Goal: Transaction & Acquisition: Purchase product/service

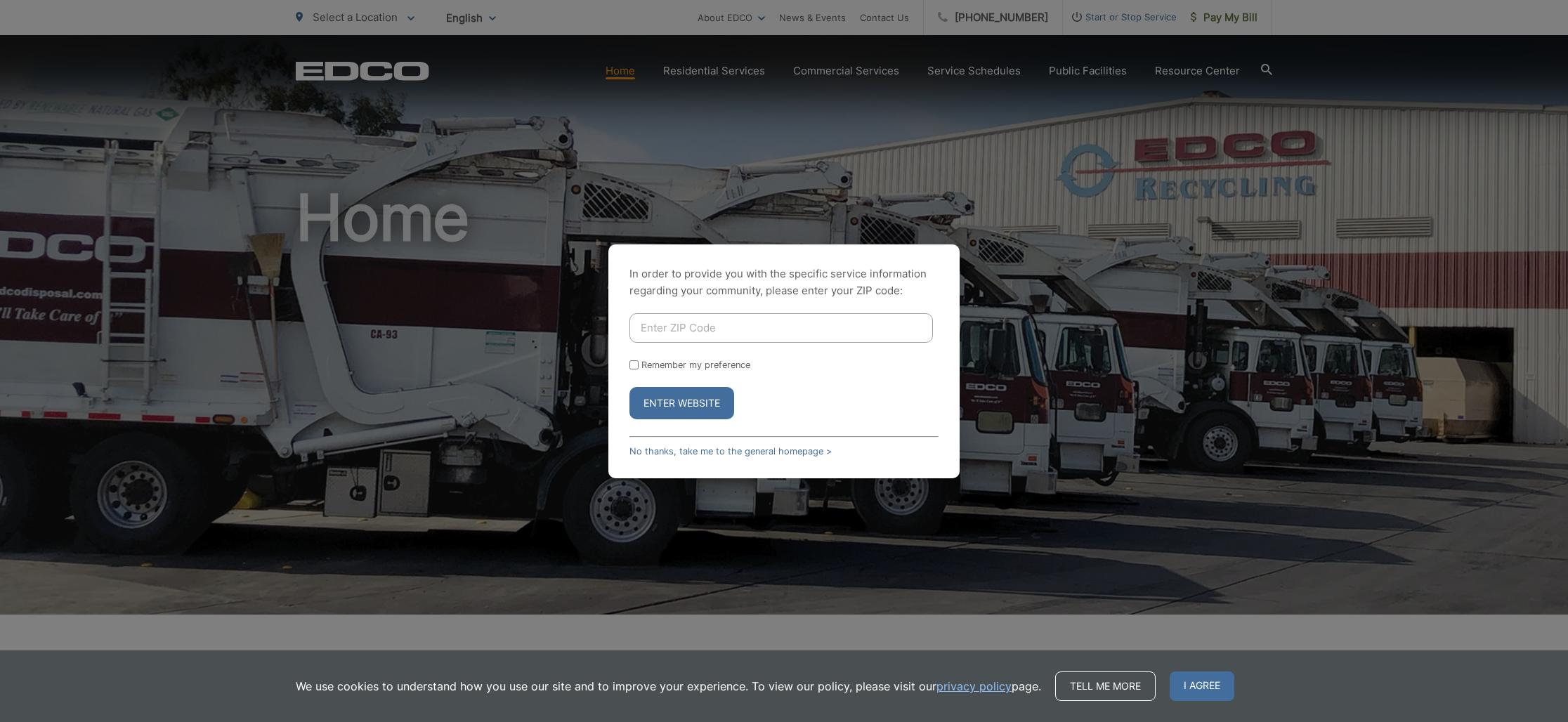
drag, startPoint x: 658, startPoint y: 329, endPoint x: 674, endPoint y: 327, distance: 16.1
click at [660, 329] on input "Enter ZIP Code" at bounding box center [781, 327] width 304 height 29
type input "92029"
drag, startPoint x: 632, startPoint y: 364, endPoint x: 660, endPoint y: 379, distance: 31.8
click at [636, 365] on input "Remember my preference" at bounding box center [634, 365] width 9 height 9
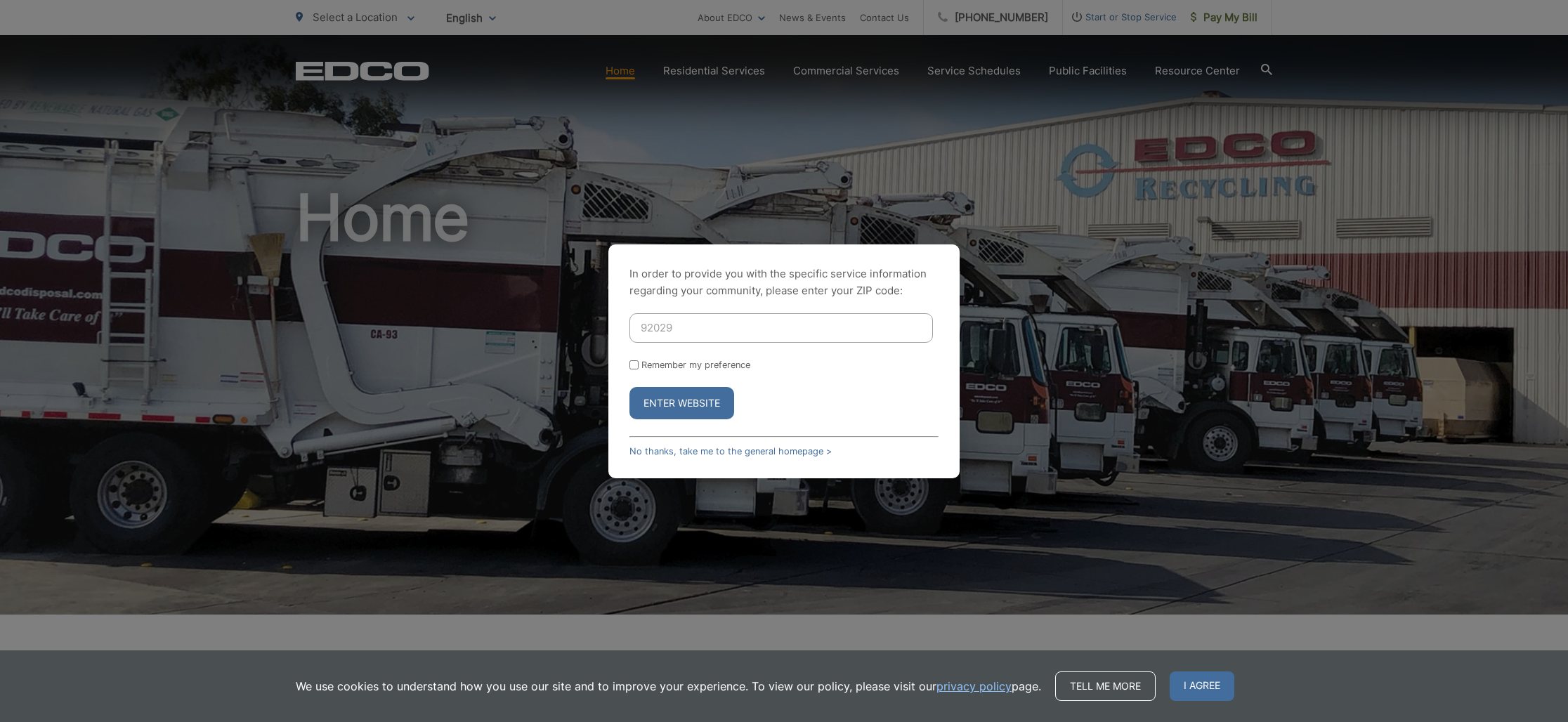
checkbox input "true"
click at [669, 397] on button "Enter Website" at bounding box center [681, 403] width 105 height 32
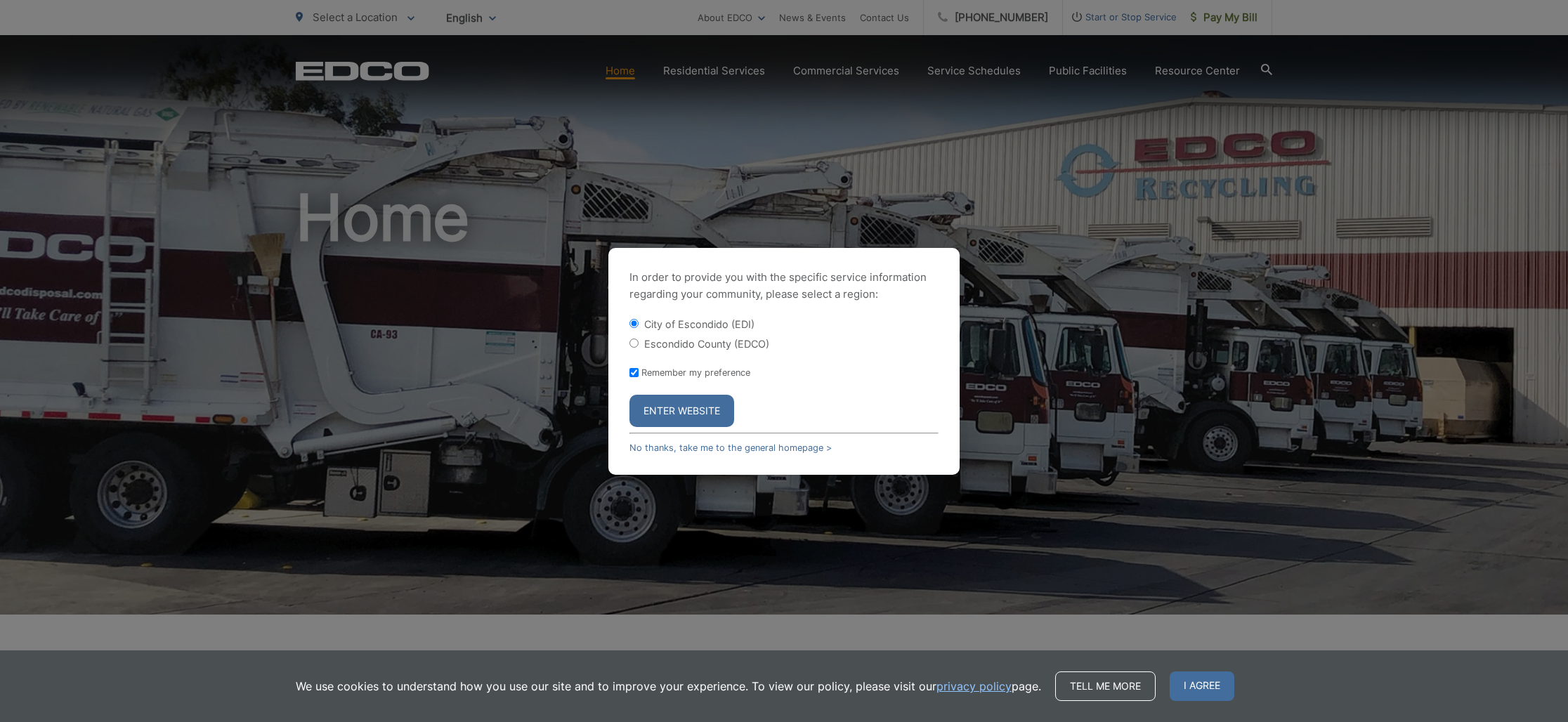
click at [633, 343] on input "Escondido County (EDCO)" at bounding box center [634, 343] width 9 height 9
radio input "true"
drag, startPoint x: 678, startPoint y: 408, endPoint x: 768, endPoint y: 331, distance: 118.4
click at [678, 408] on button "Enter Website" at bounding box center [681, 411] width 105 height 32
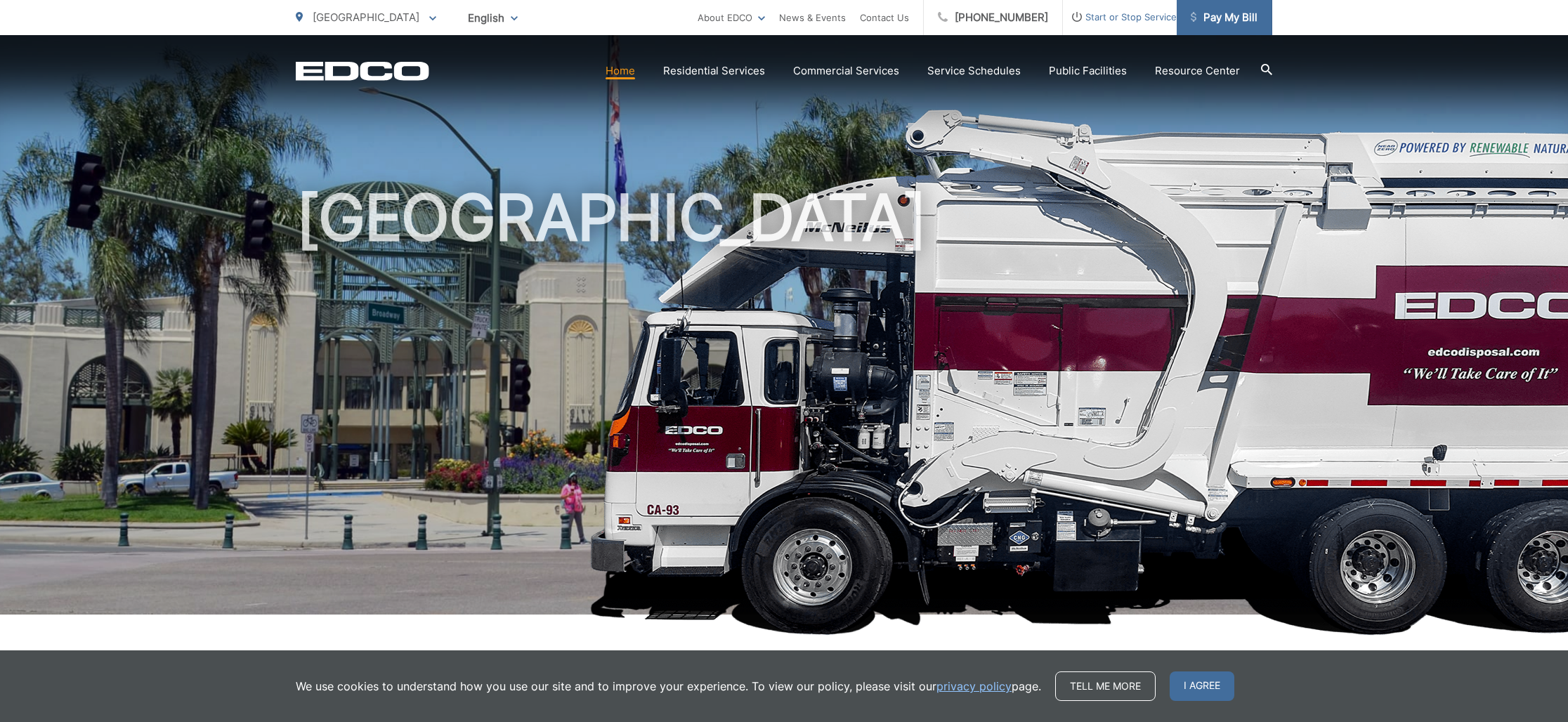
click at [1221, 20] on span "Pay My Bill" at bounding box center [1224, 18] width 67 height 17
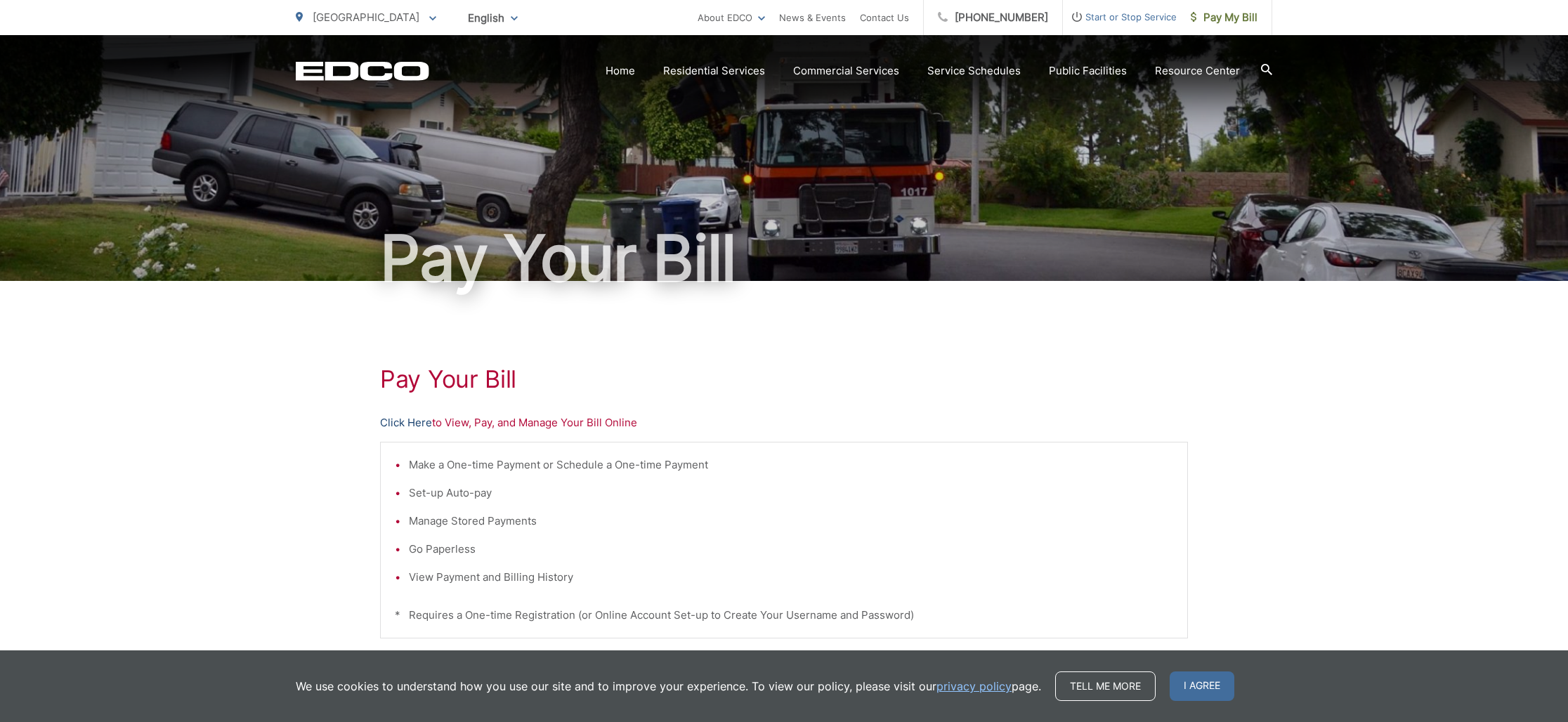
click at [419, 423] on link "Click Here" at bounding box center [406, 423] width 52 height 17
